Goal: Find specific page/section

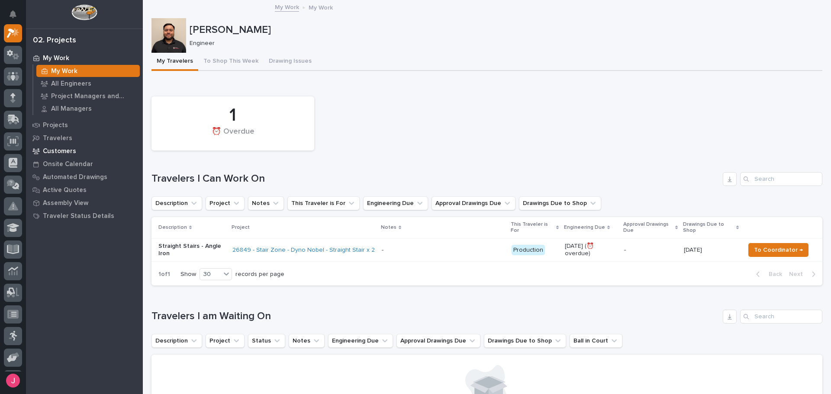
click at [80, 152] on div "Customers" at bounding box center [84, 151] width 113 height 12
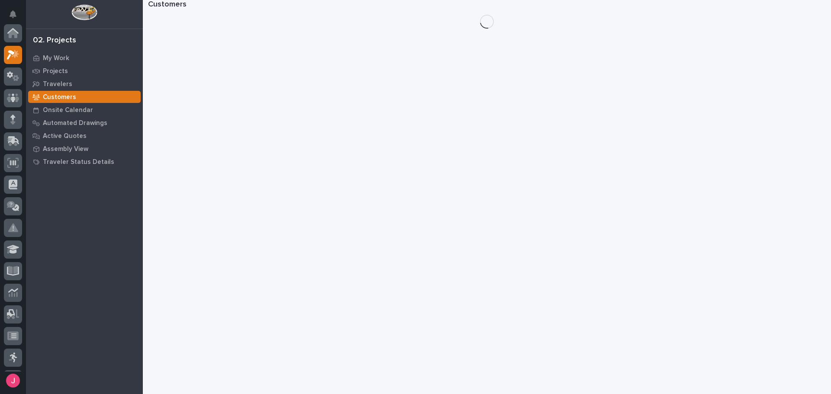
scroll to position [22, 0]
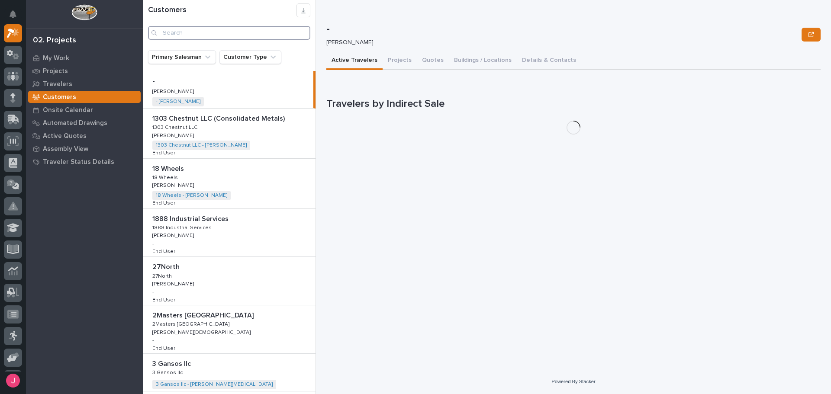
click at [237, 29] on input "Search" at bounding box center [229, 33] width 162 height 14
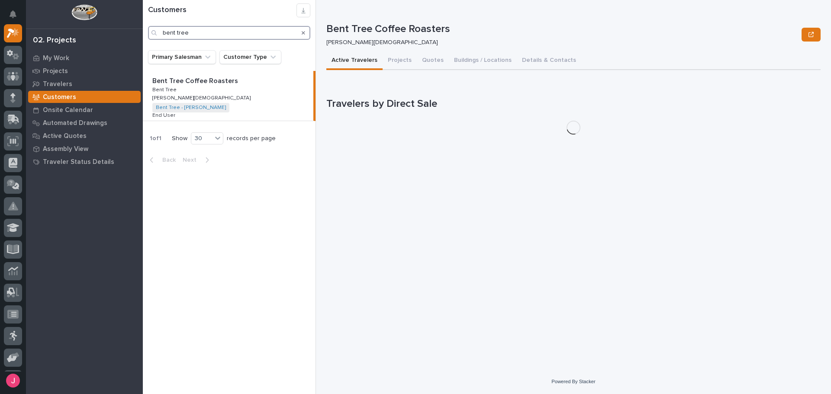
type input "bent tree"
click at [211, 91] on div "Bent Tree Coffee Roasters Bent Tree Coffee Roasters Bent Tree Bent Tree Zach Ga…" at bounding box center [228, 96] width 171 height 50
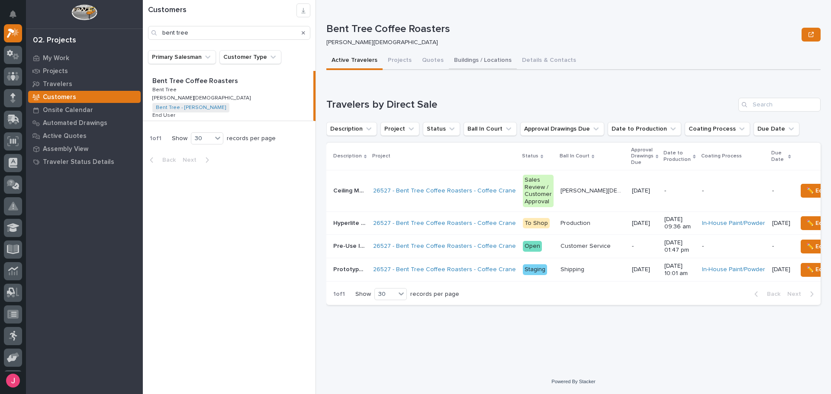
click at [460, 63] on button "Buildings / Locations" at bounding box center [483, 61] width 68 height 18
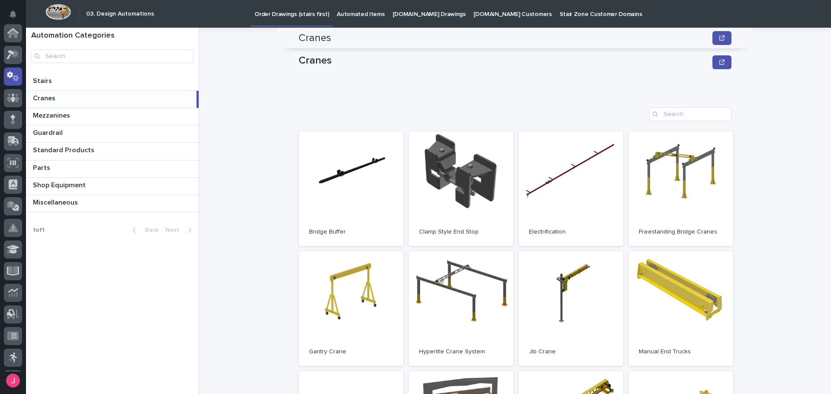
scroll to position [173, 0]
